Goal: Task Accomplishment & Management: Manage account settings

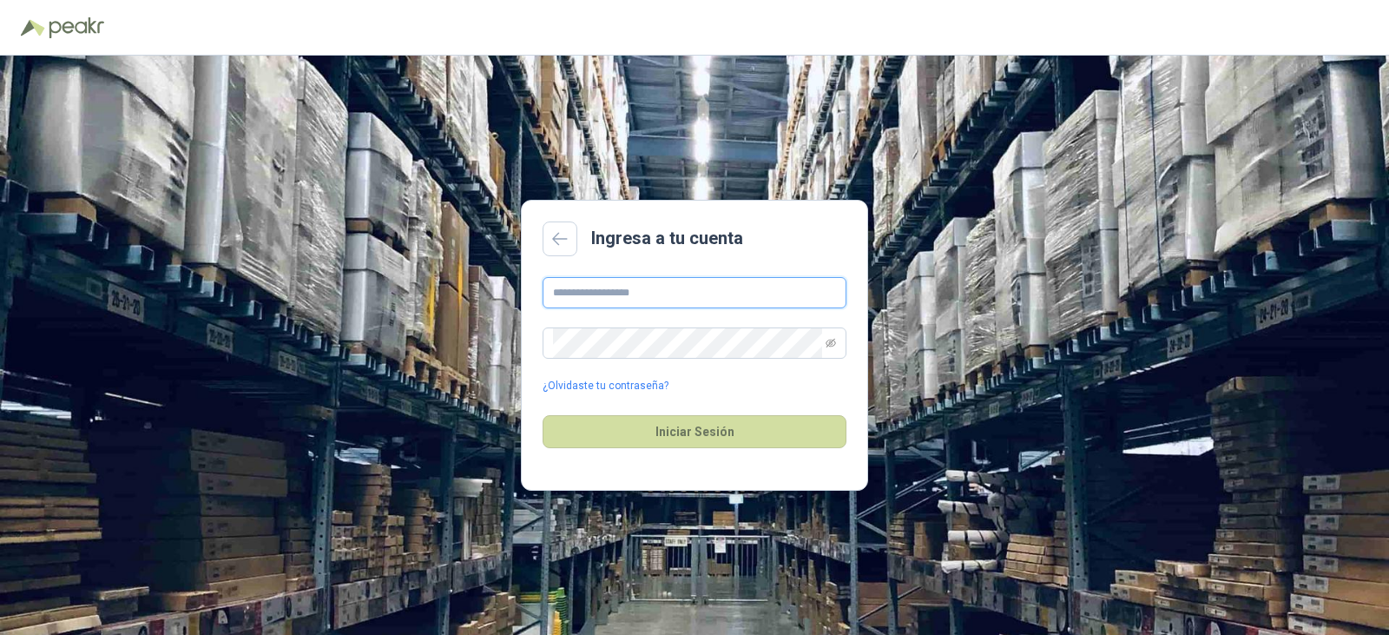
click at [700, 297] on input "text" at bounding box center [695, 292] width 304 height 31
type input "**********"
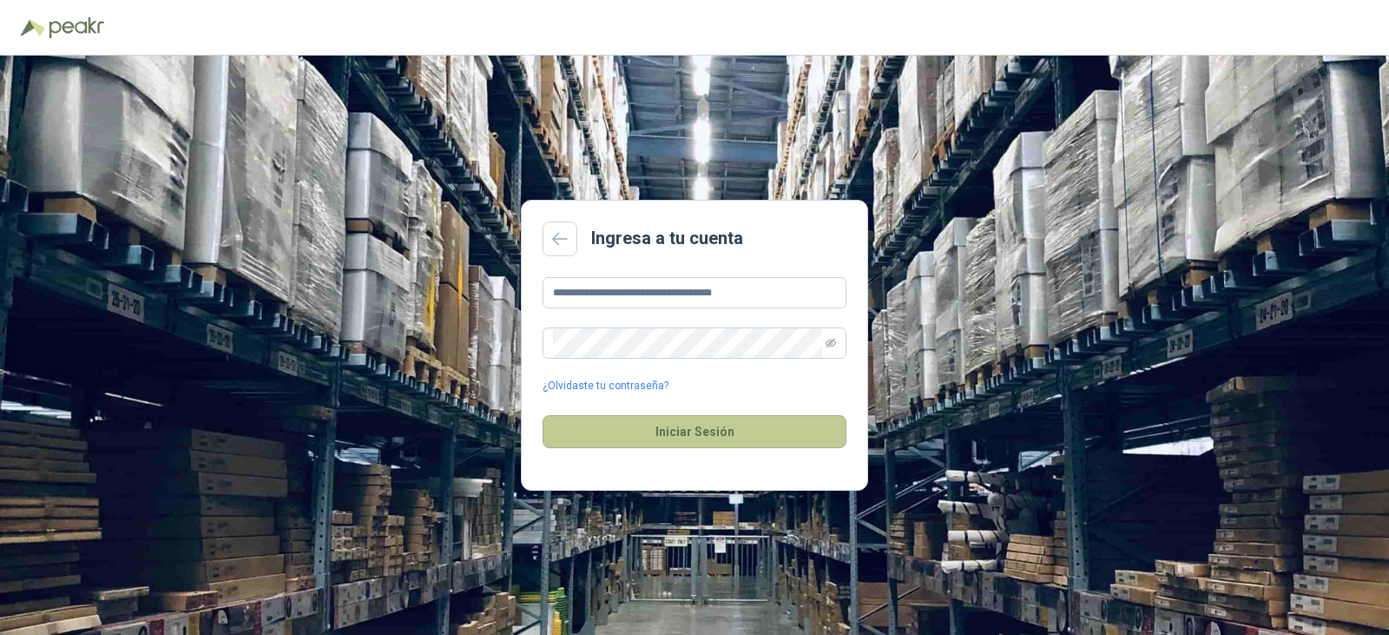
click at [682, 426] on button "Iniciar Sesión" at bounding box center [695, 431] width 304 height 33
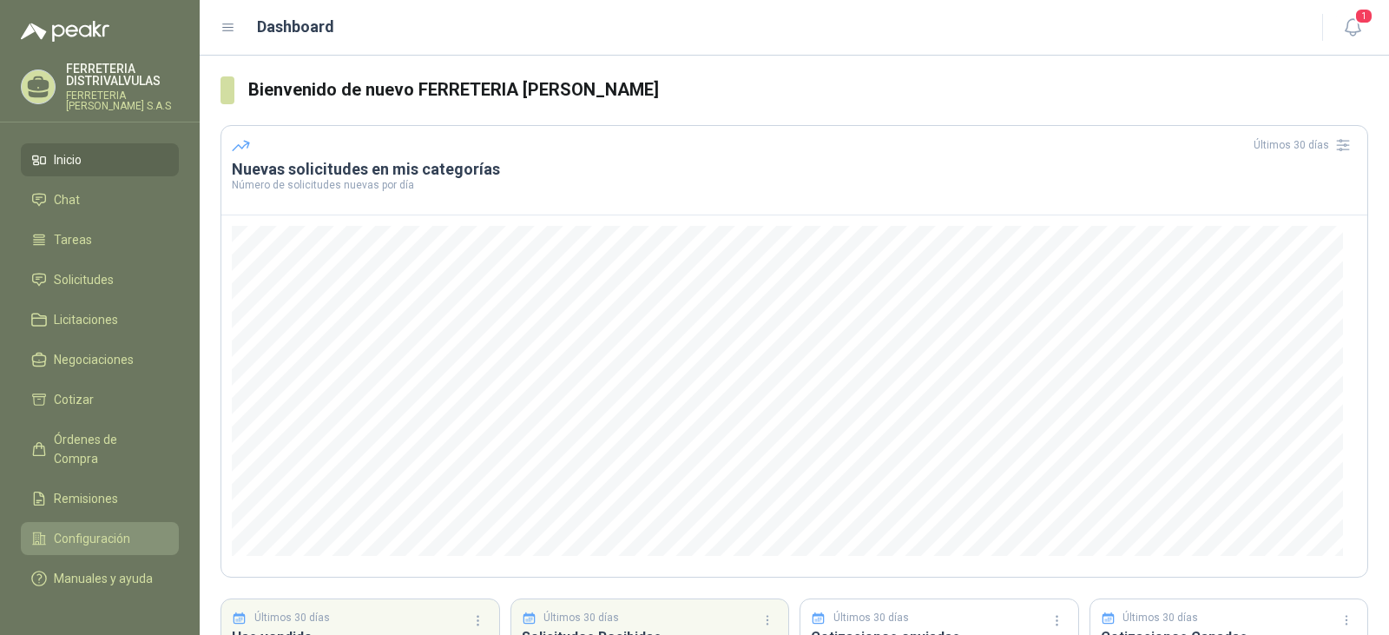
click at [95, 529] on span "Configuración" at bounding box center [92, 538] width 76 height 19
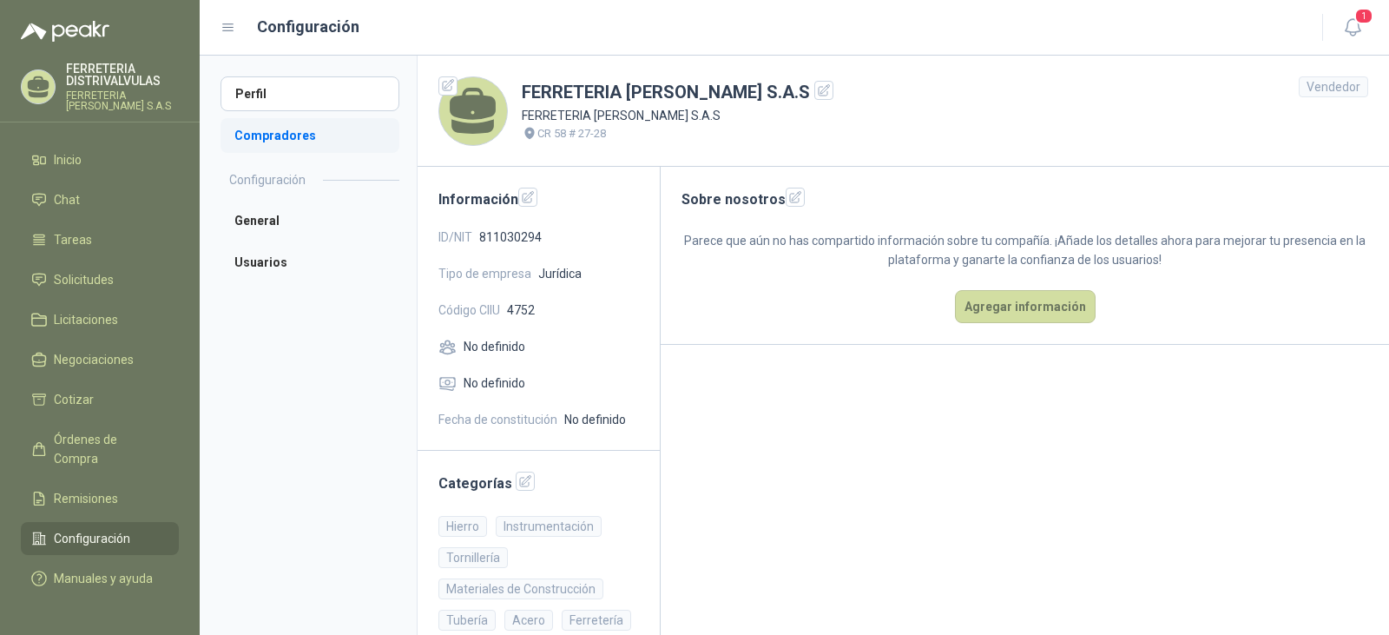
click at [247, 129] on li "Compradores" at bounding box center [310, 135] width 179 height 35
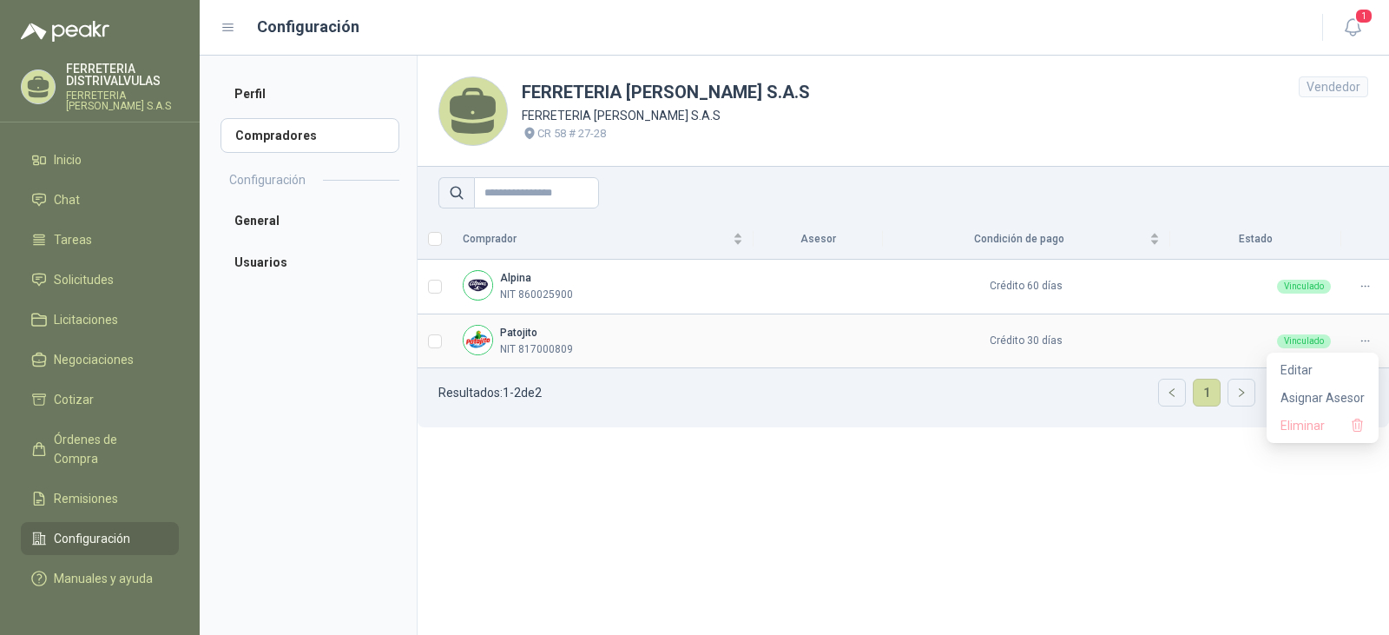
click at [1365, 339] on icon at bounding box center [1365, 340] width 13 height 13
click at [1360, 341] on icon at bounding box center [1365, 340] width 13 height 13
click at [1317, 432] on span "Eliminar" at bounding box center [1315, 425] width 69 height 19
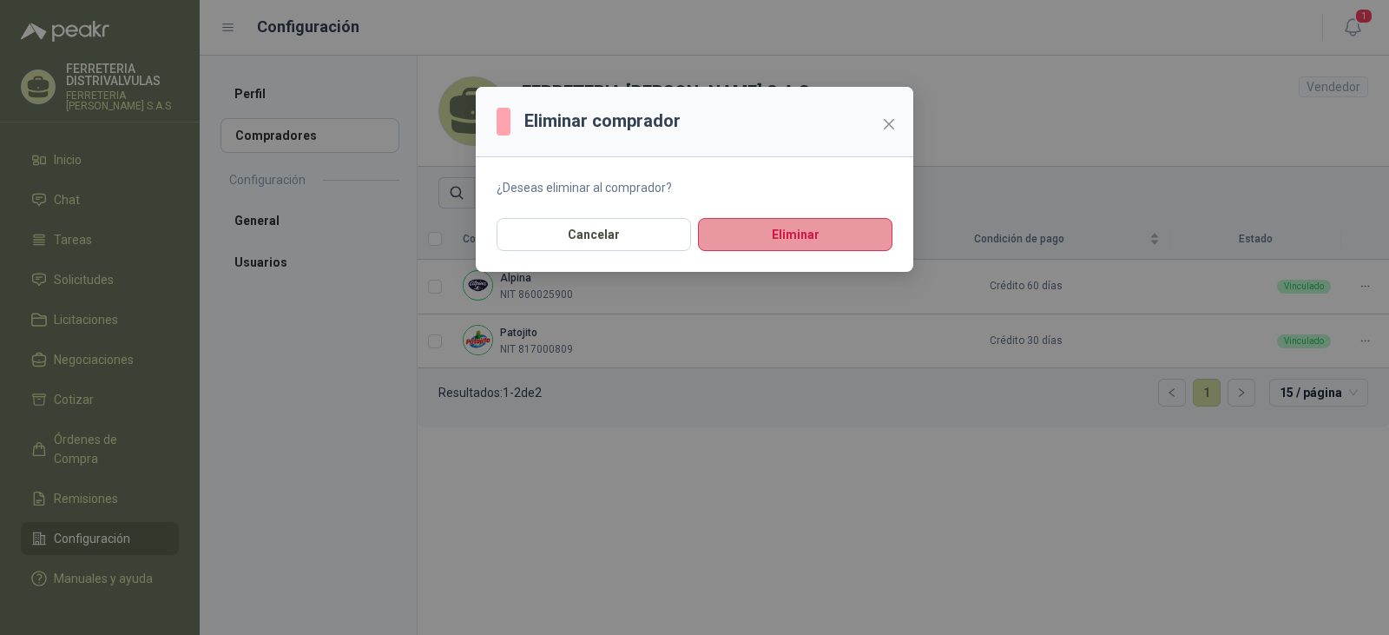
click at [787, 228] on button "Eliminar" at bounding box center [795, 234] width 194 height 33
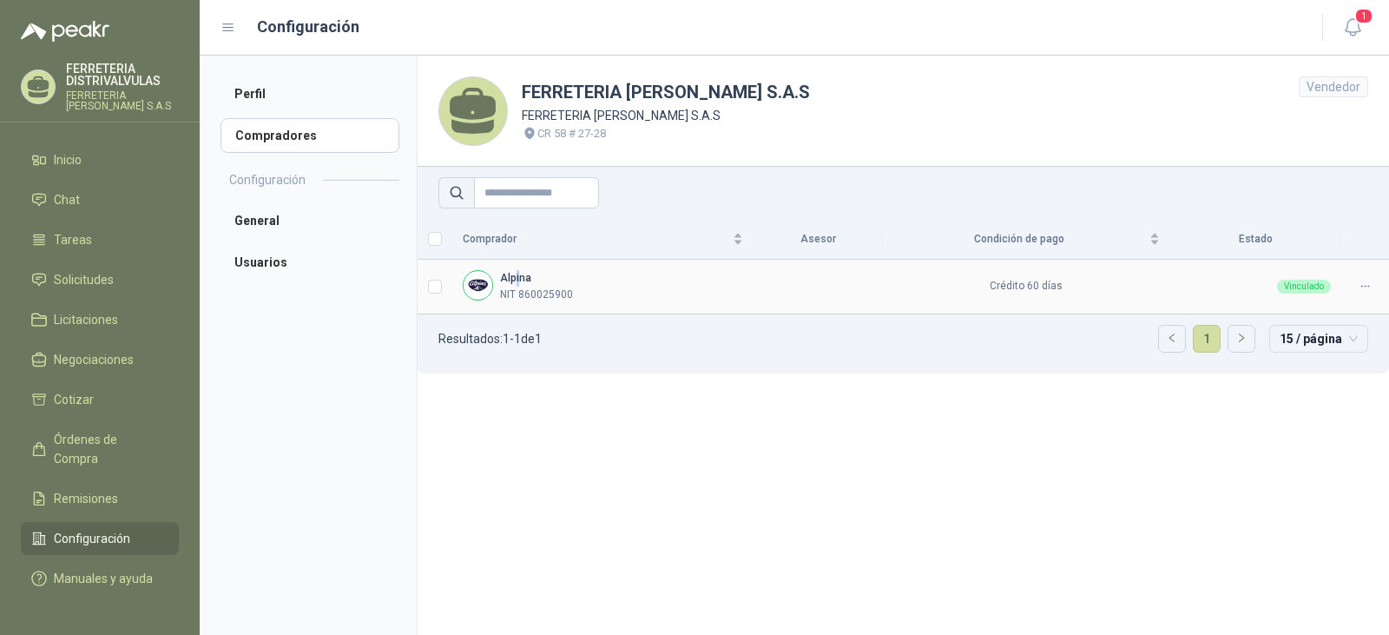
click at [519, 284] on div "Alpina NIT 860025900" at bounding box center [536, 286] width 73 height 33
click at [105, 161] on li "Inicio" at bounding box center [99, 159] width 137 height 19
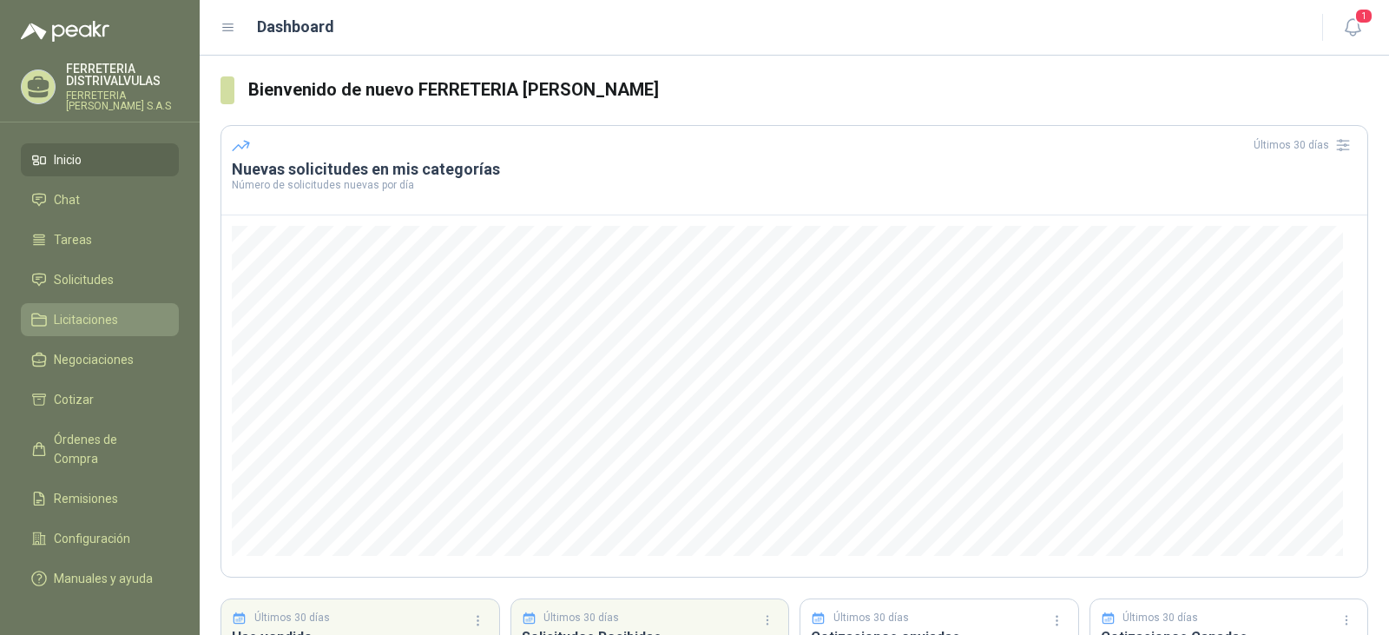
click at [84, 325] on span "Licitaciones" at bounding box center [86, 319] width 64 height 19
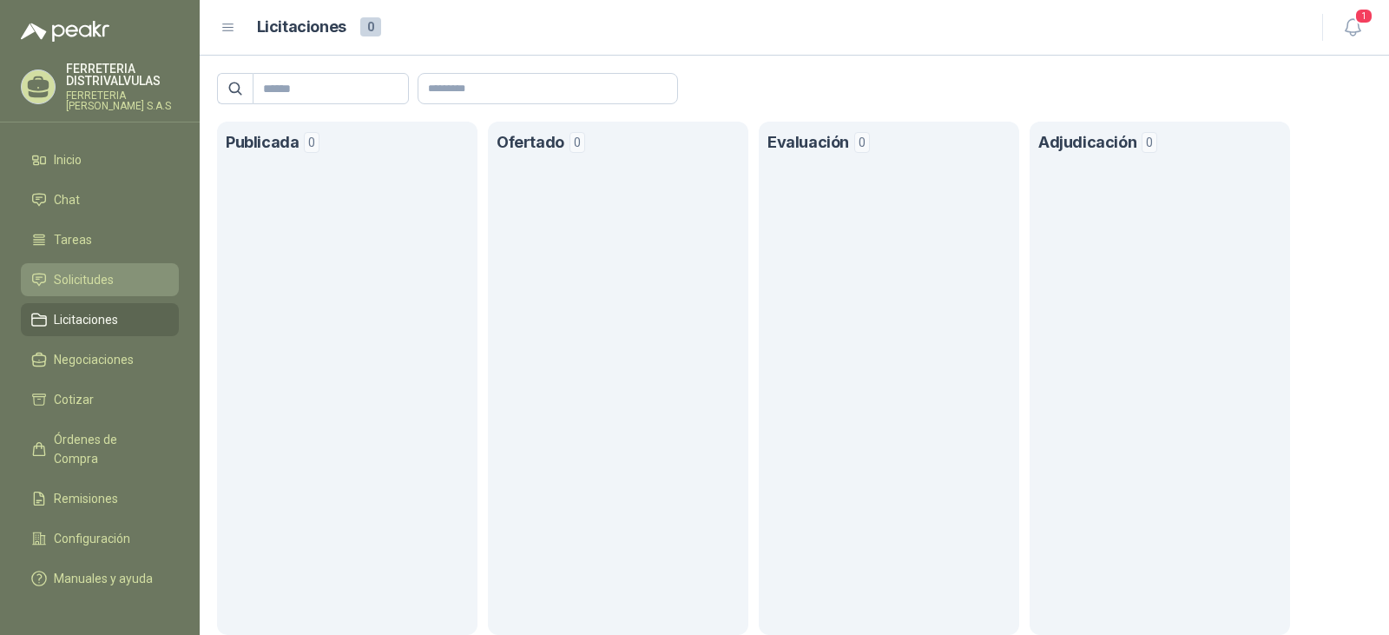
click at [96, 274] on span "Solicitudes" at bounding box center [84, 279] width 60 height 19
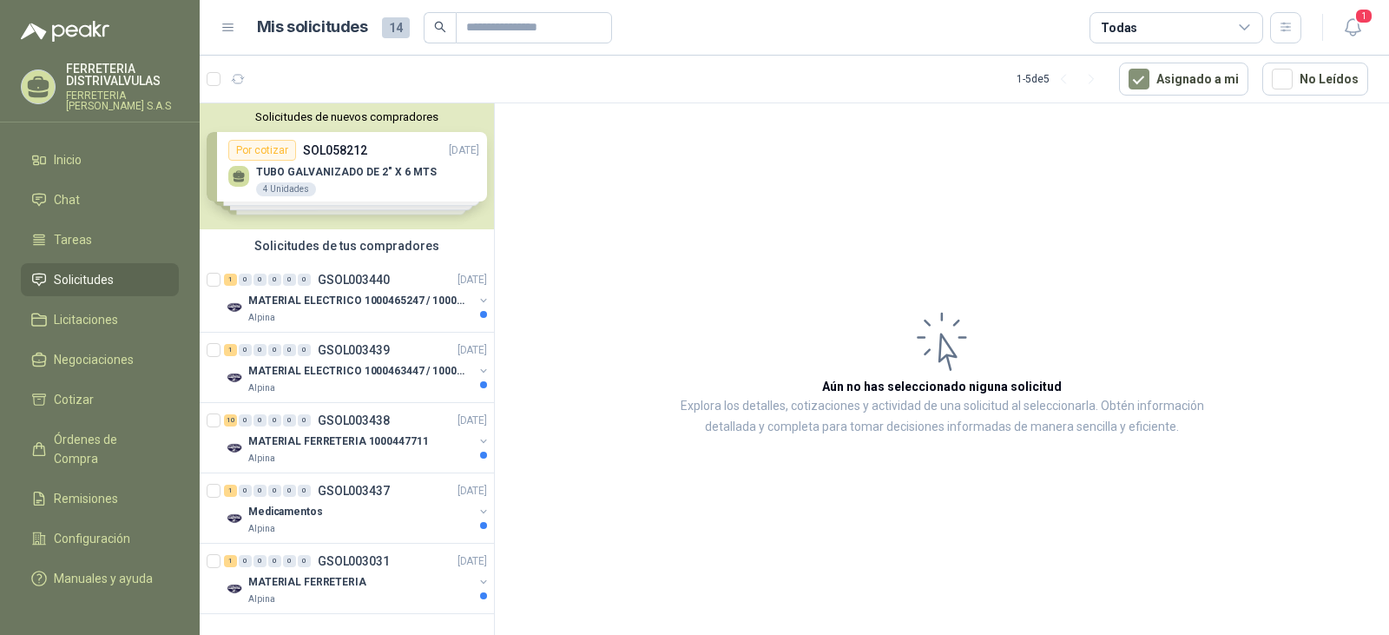
click at [347, 157] on div "Solicitudes de nuevos compradores Por cotizar SOL058212 [DATE] TUBO GALVANIZADO…" at bounding box center [347, 166] width 294 height 126
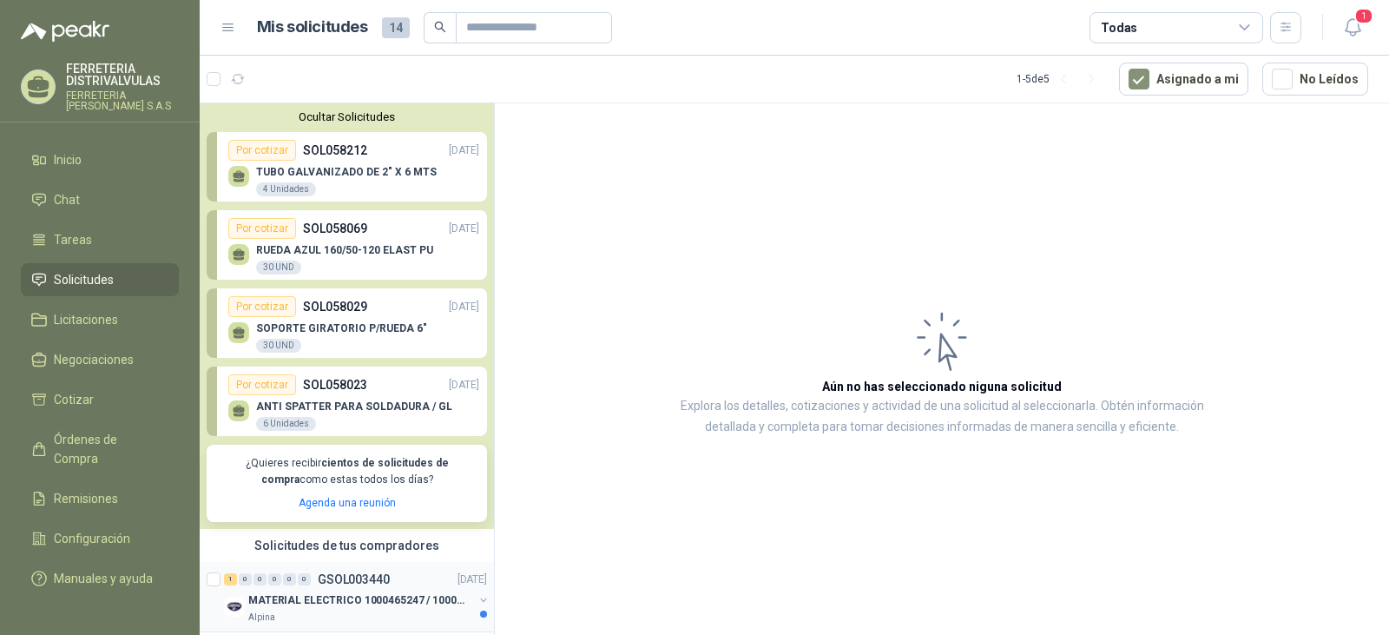
click at [356, 594] on p "MATERIAL ELECTRICO 1000465247 / 1000466995" at bounding box center [356, 599] width 216 height 16
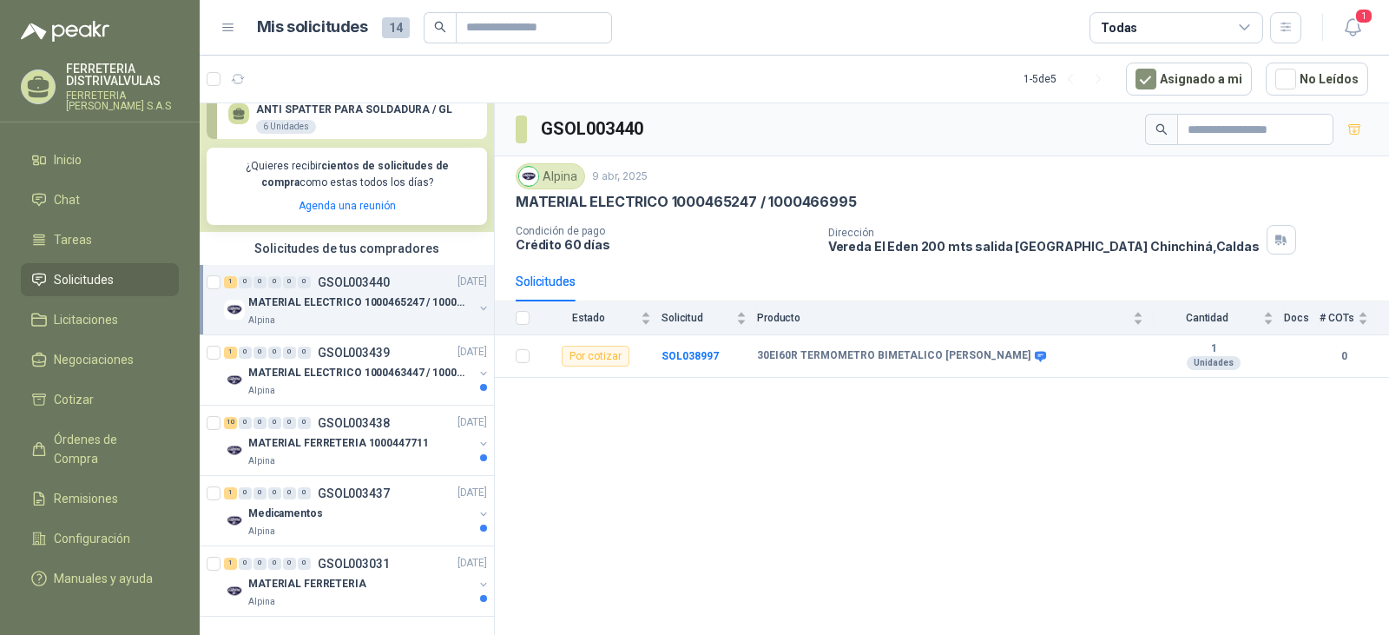
scroll to position [312, 0]
click at [371, 595] on div "Alpina" at bounding box center [360, 602] width 225 height 14
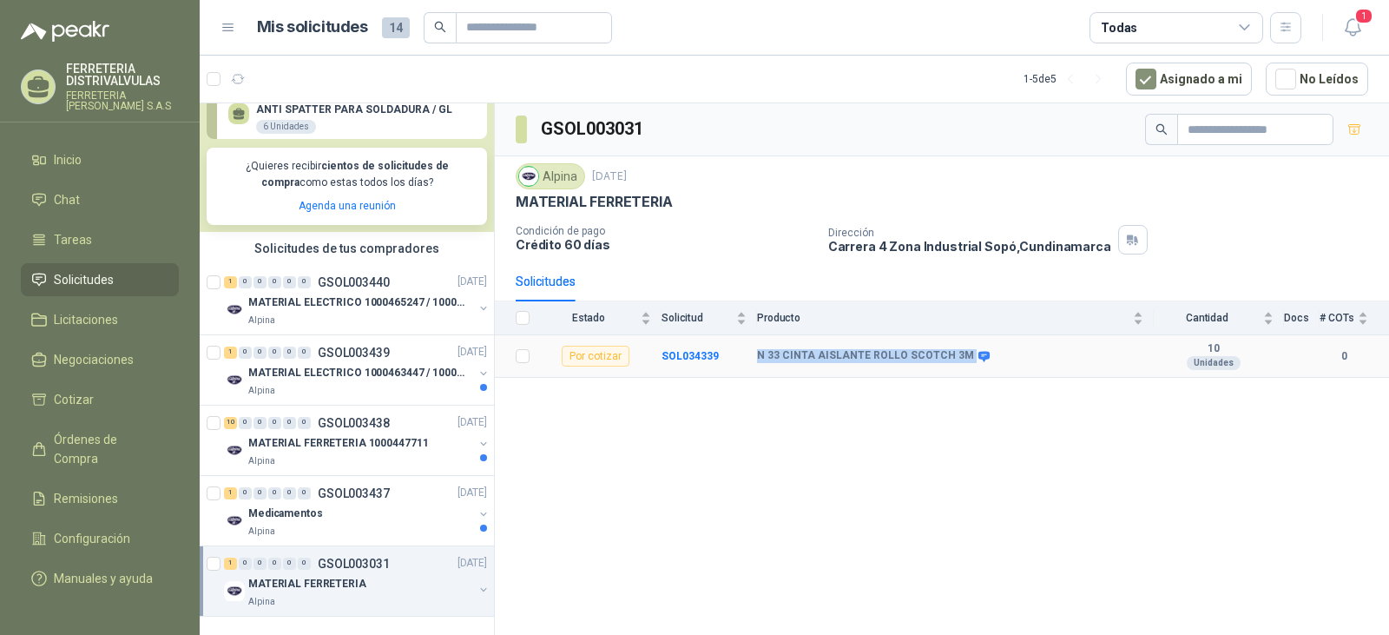
drag, startPoint x: 744, startPoint y: 353, endPoint x: 960, endPoint y: 355, distance: 216.2
click at [960, 355] on tr "Por cotizar SOL034339 N 33 CINTA AISLANTE ROLLO SCOTCH 3M 10 Unidades 0" at bounding box center [942, 356] width 894 height 43
copy tr "N 33 CINTA AISLANTE ROLLO SCOTCH 3M"
click at [689, 443] on div "GSOL003031 Alpina [DATE] MATERIAL FERRETERIA Condición de pago Crédito 60 días …" at bounding box center [942, 371] width 894 height 537
click at [314, 524] on div "Alpina" at bounding box center [360, 531] width 225 height 14
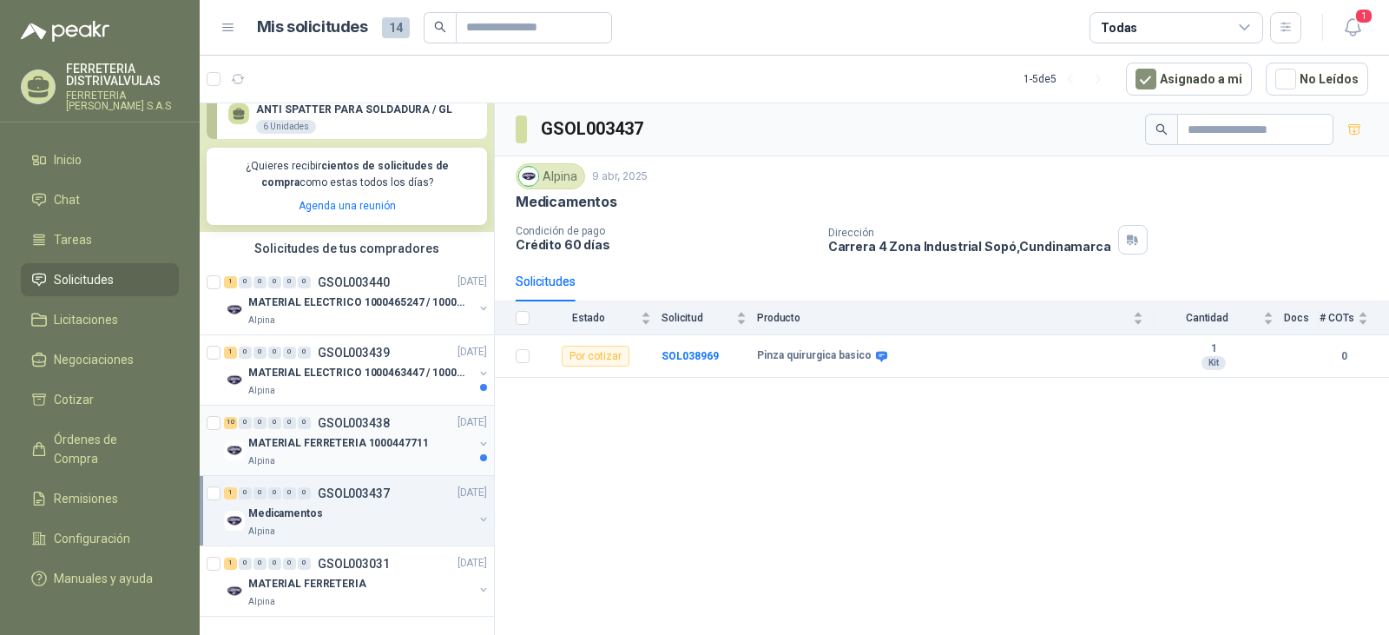
click at [305, 417] on div "0" at bounding box center [304, 423] width 13 height 12
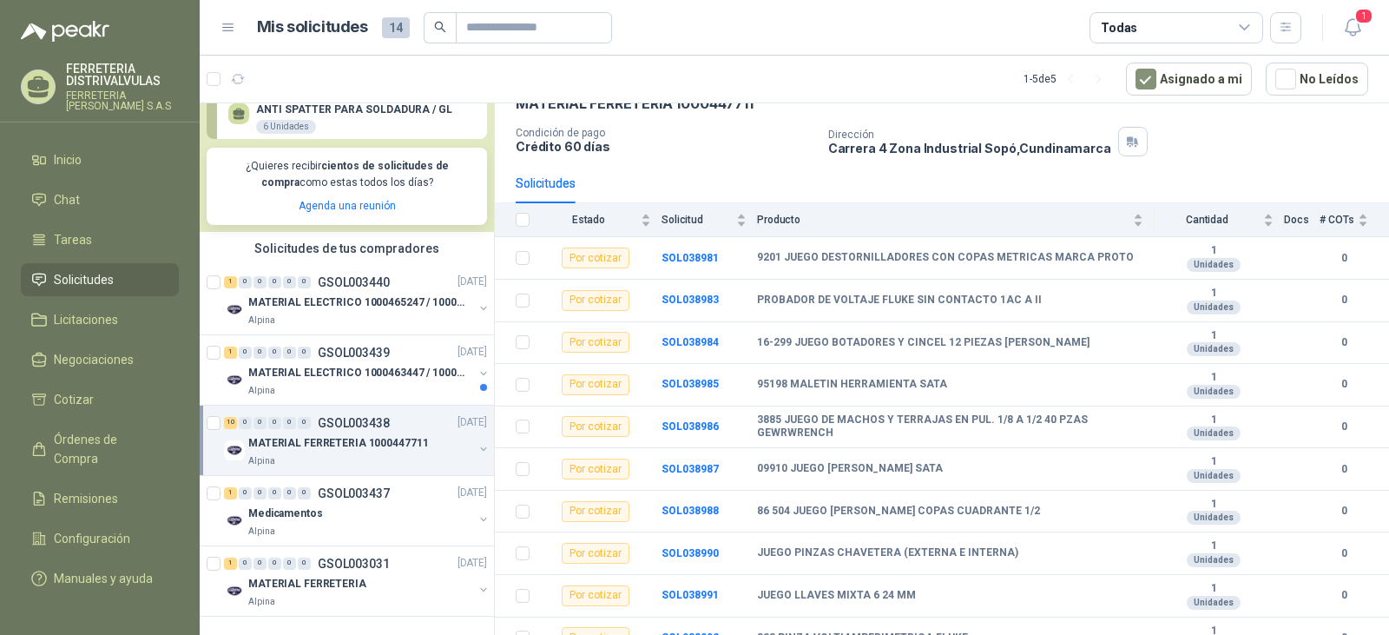
scroll to position [105, 0]
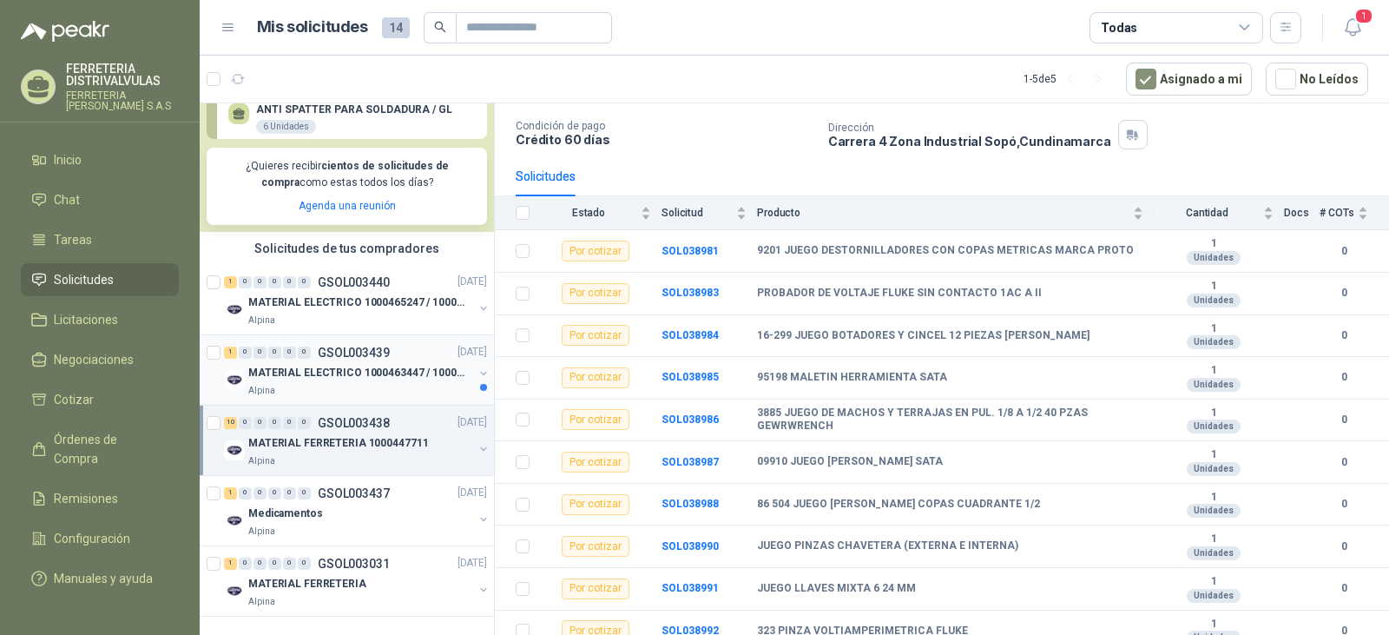
click at [324, 365] on p "MATERIAL ELECTRICO 1000463447 / 1000465800" at bounding box center [356, 373] width 216 height 16
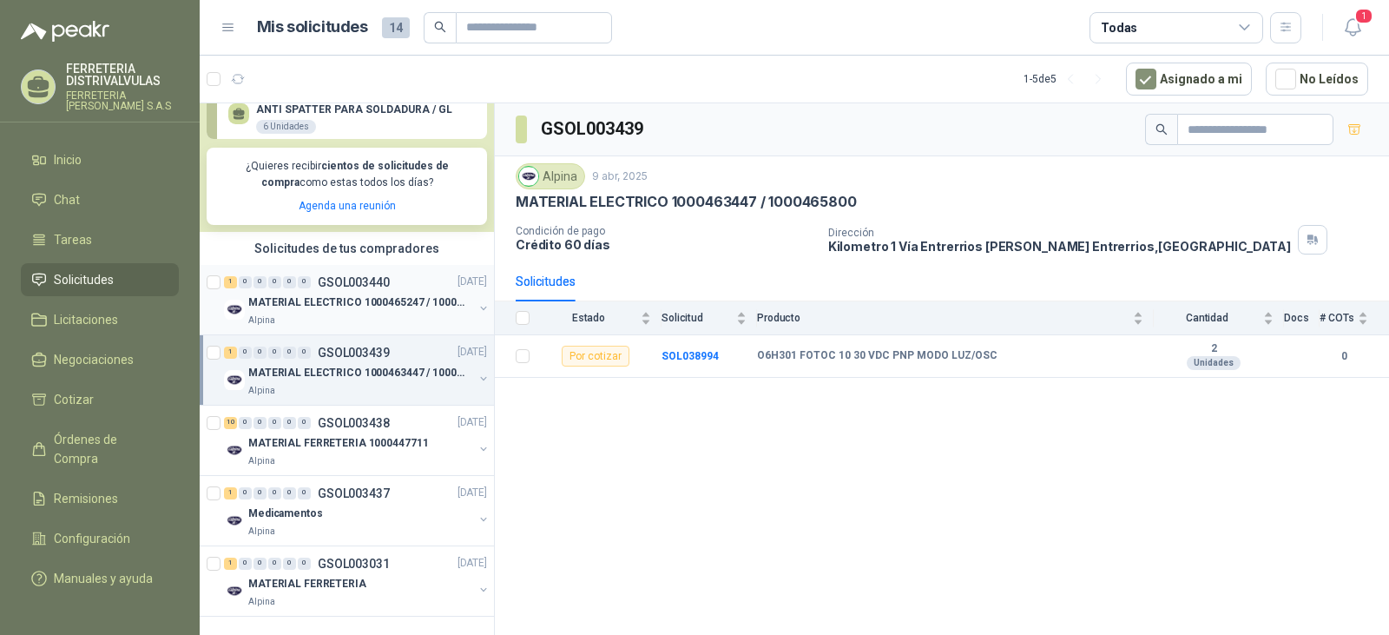
click at [309, 294] on p "MATERIAL ELECTRICO 1000465247 / 1000466995" at bounding box center [356, 302] width 216 height 16
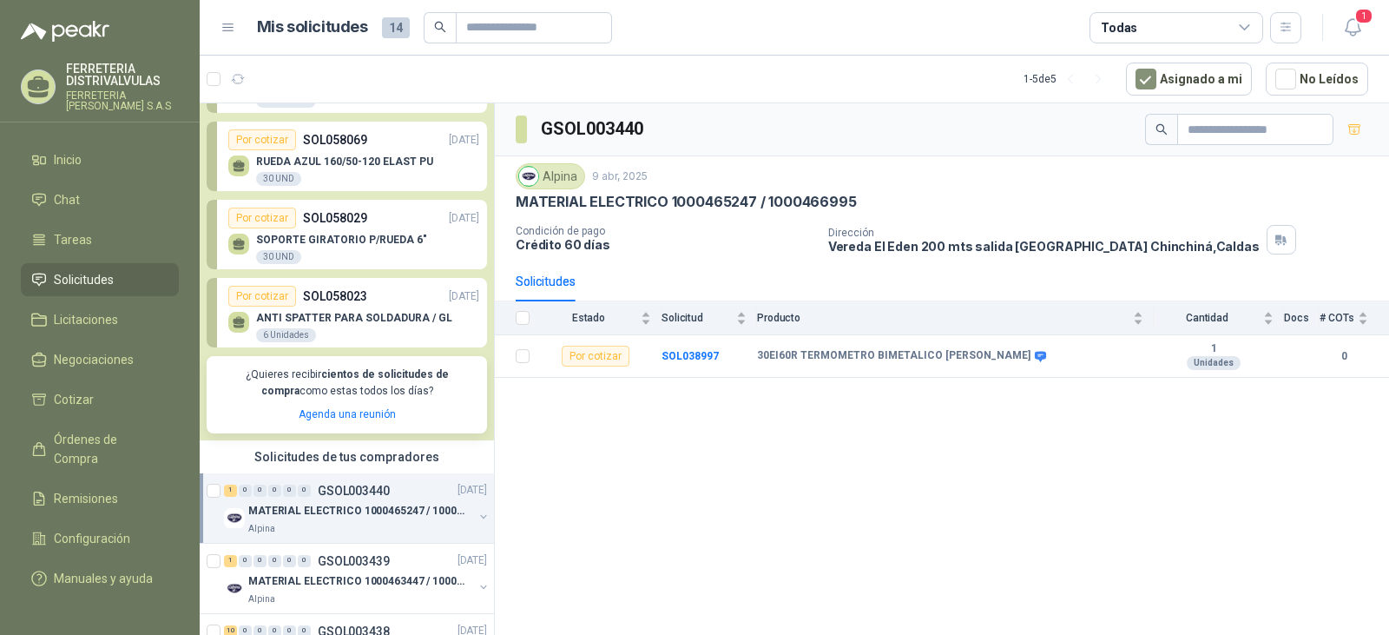
scroll to position [85, 0]
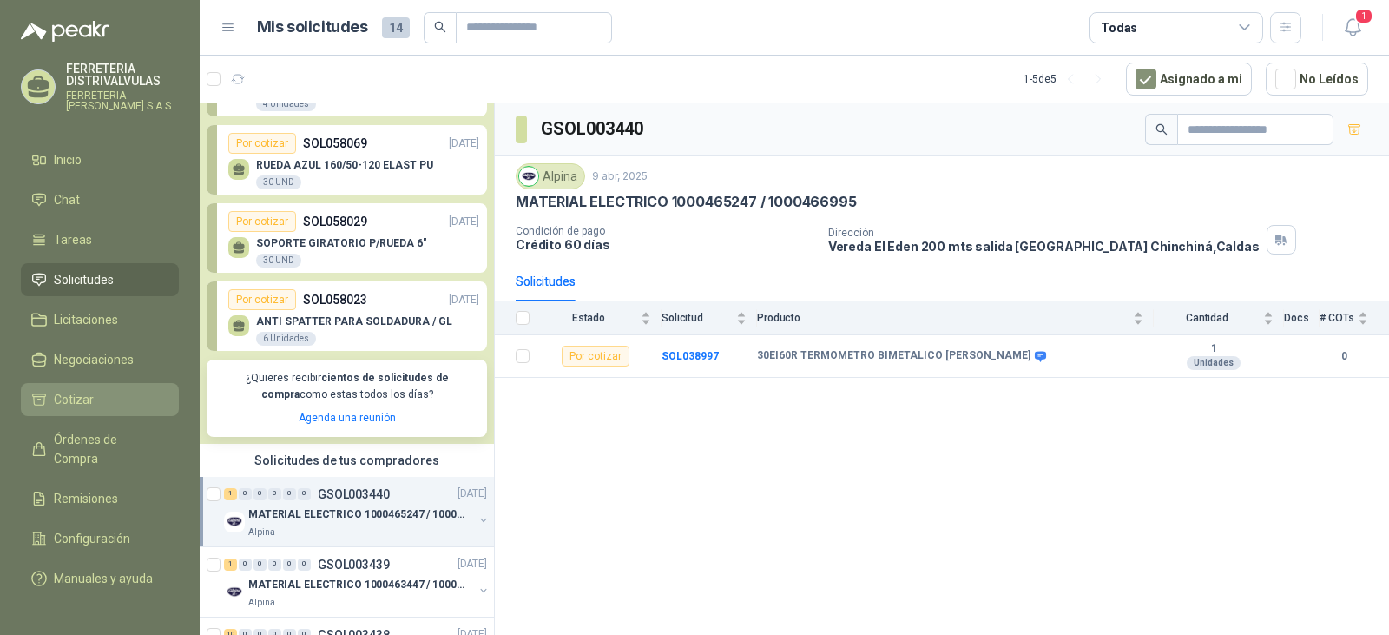
click at [73, 387] on link "Cotizar" at bounding box center [100, 399] width 158 height 33
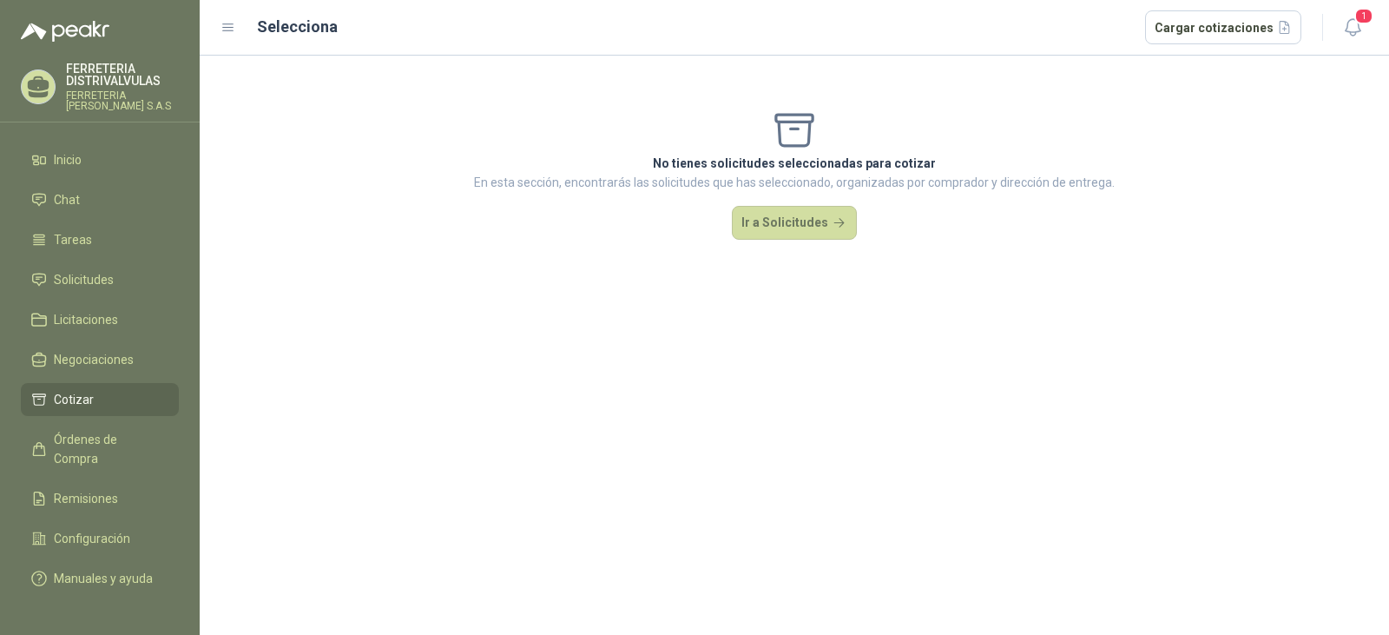
click at [61, 140] on menu "FERRETERIA [PERSON_NAME] FERRETERIA [PERSON_NAME] S.A.S Inicio Chat Tareas Soli…" at bounding box center [100, 317] width 200 height 635
click at [64, 151] on span "Inicio" at bounding box center [68, 159] width 28 height 19
